Goal: Information Seeking & Learning: Find specific page/section

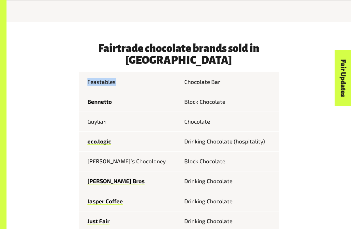
scroll to position [237, 0]
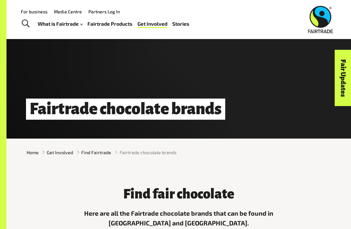
scroll to position [2, 0]
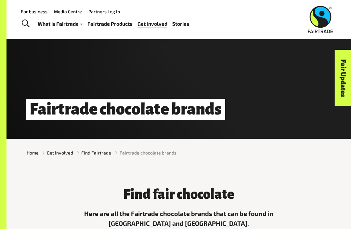
click at [97, 152] on span "Find Fairtrade" at bounding box center [96, 152] width 30 height 7
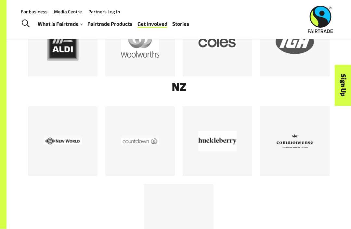
scroll to position [366, 0]
click at [228, 68] on div at bounding box center [216, 41] width 69 height 69
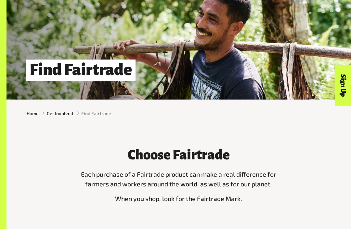
click at [317, 106] on div "Sign Up" at bounding box center [313, 98] width 41 height 17
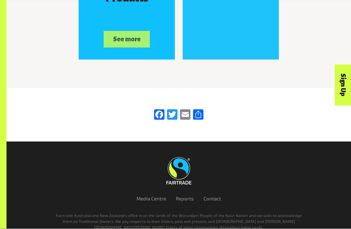
scroll to position [996, 0]
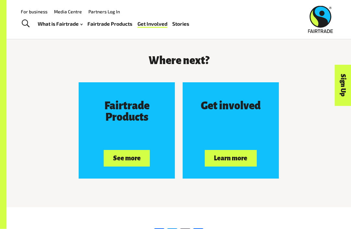
click at [121, 158] on button "See more" at bounding box center [127, 158] width 46 height 17
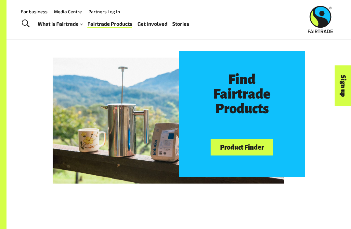
scroll to position [265, 0]
click at [263, 149] on link "Product Finder" at bounding box center [241, 147] width 62 height 17
